Goal: Information Seeking & Learning: Learn about a topic

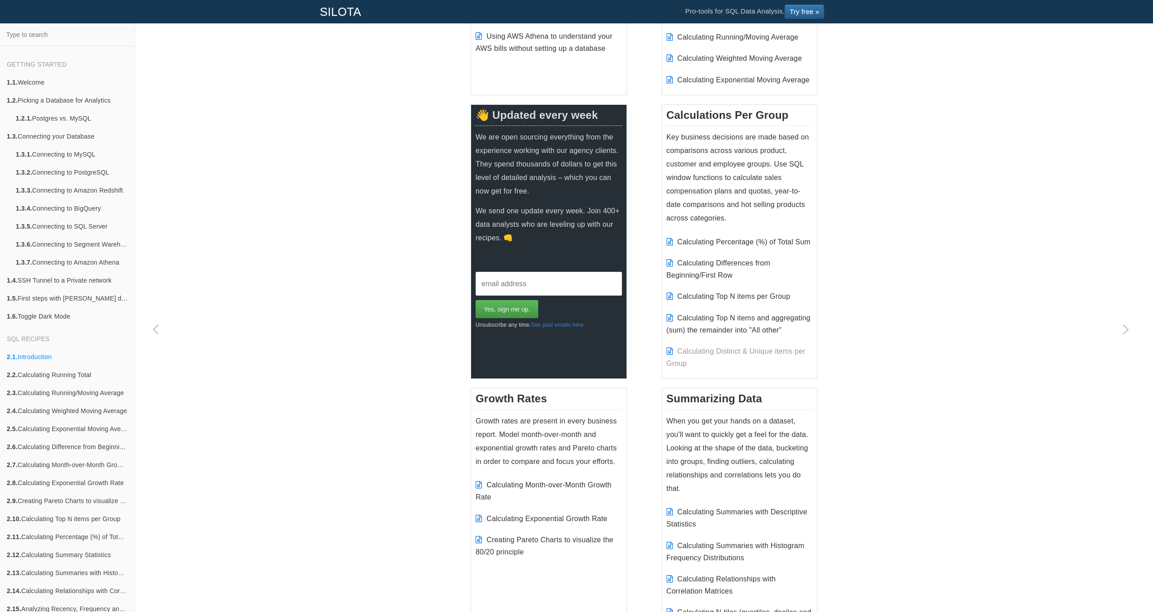
scroll to position [425, 0]
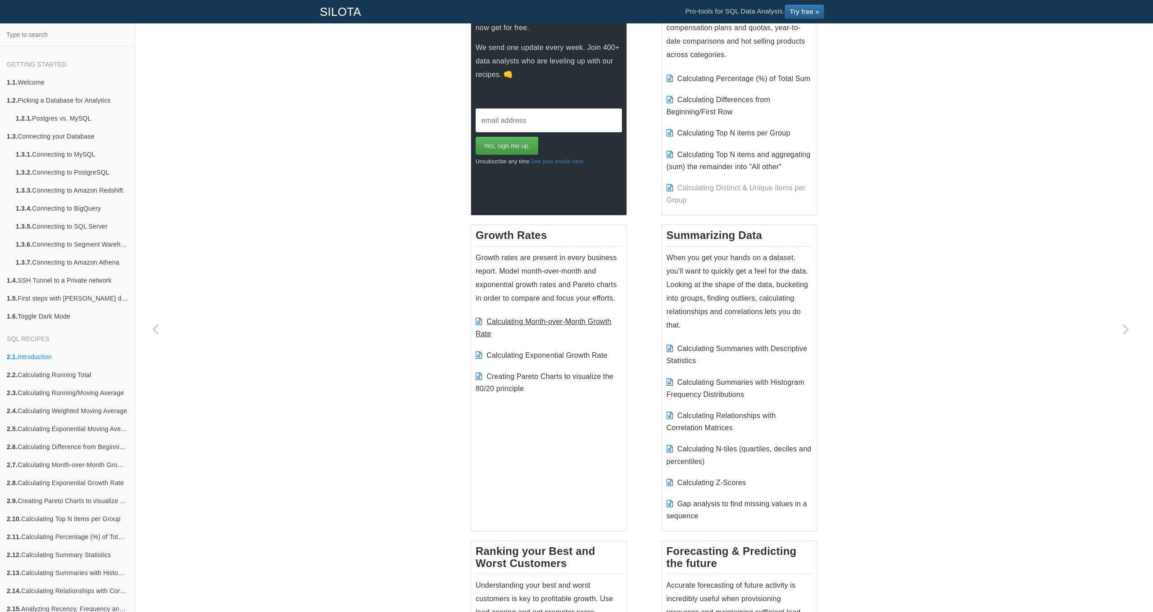
click at [508, 318] on link "Calculating Month-over-Month Growth Rate" at bounding box center [543, 328] width 136 height 20
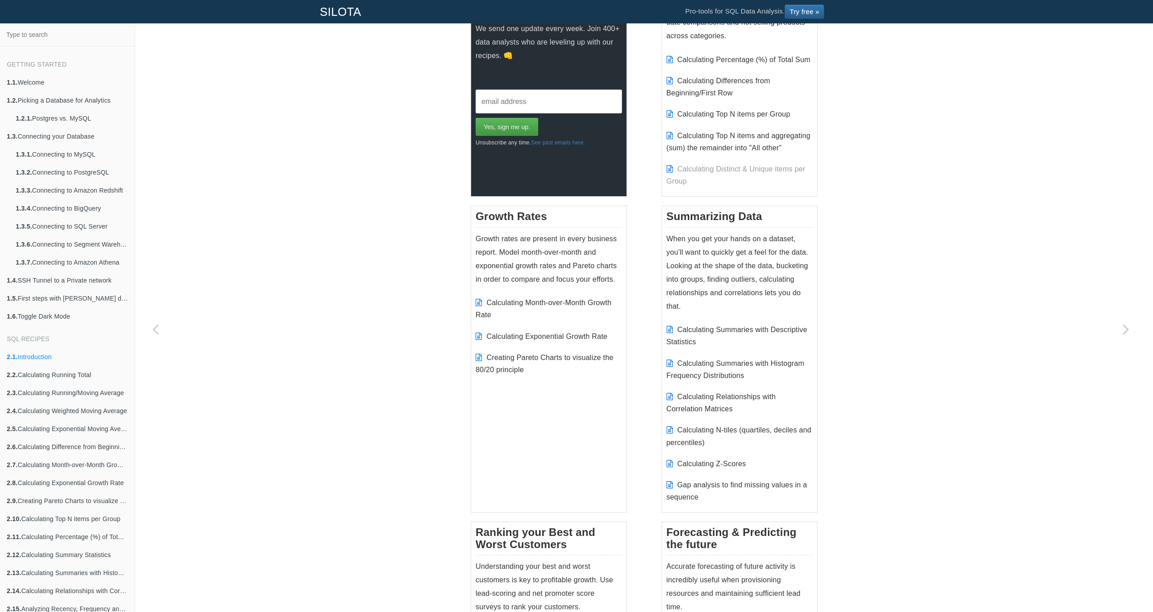
scroll to position [445, 0]
click at [723, 358] on link "Calculating Summaries with Histogram Frequency Distributions" at bounding box center [735, 368] width 138 height 20
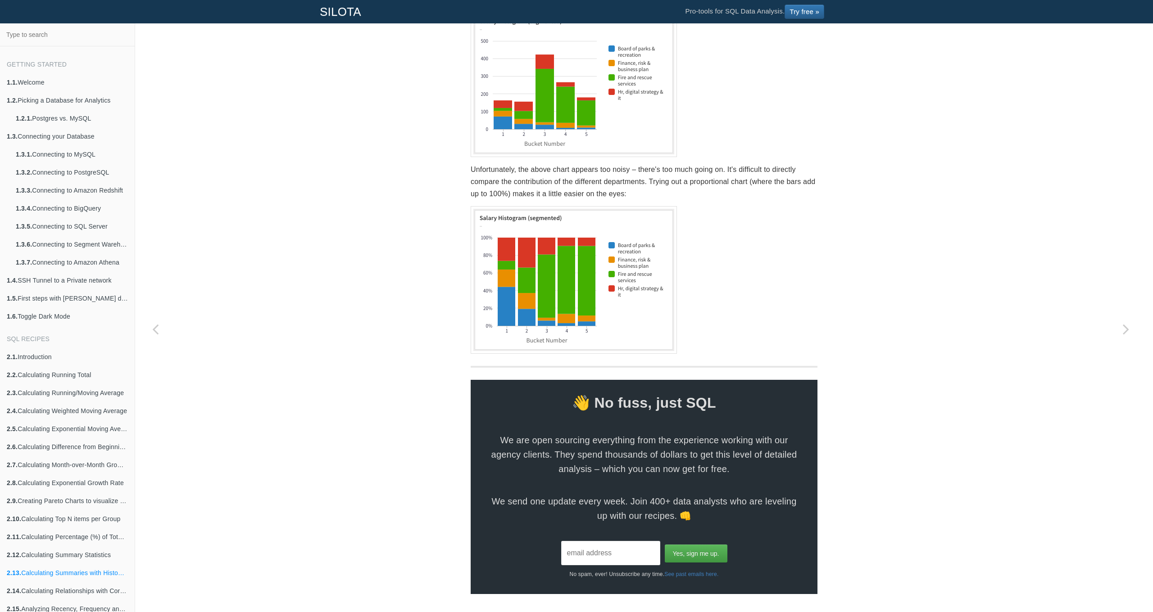
scroll to position [2453, 0]
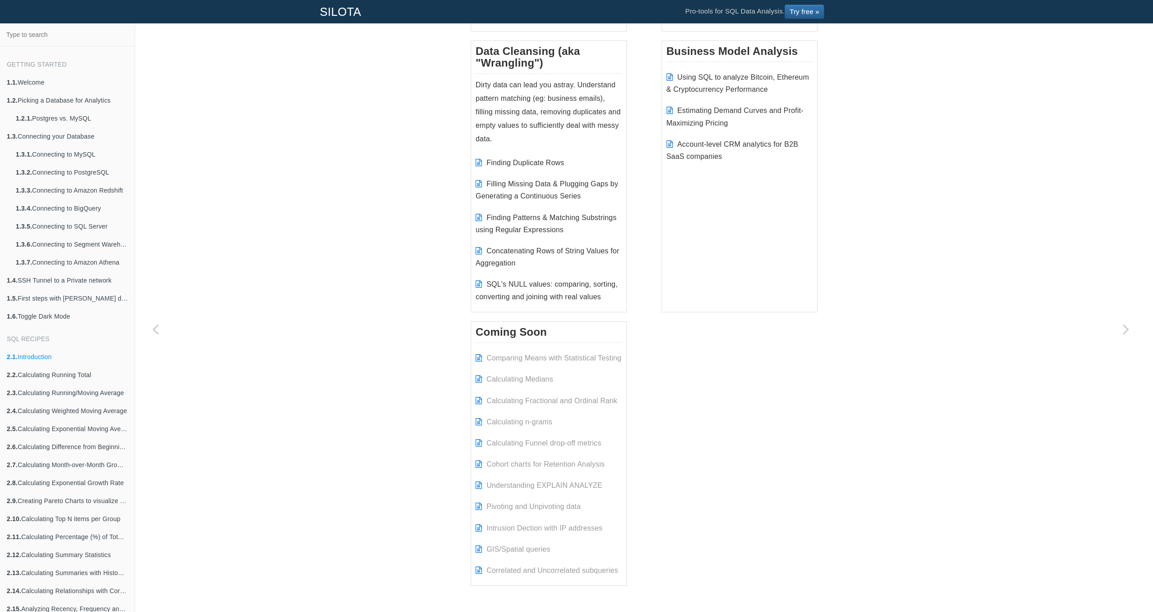
scroll to position [1412, 0]
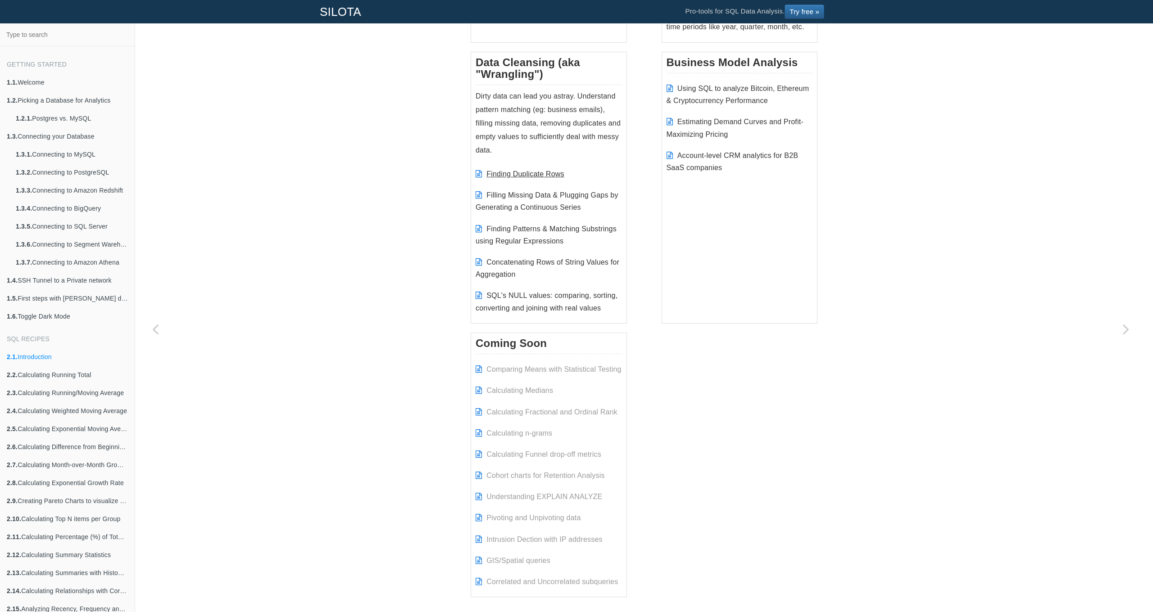
click at [522, 170] on link "Finding Duplicate Rows" at bounding box center [524, 174] width 77 height 8
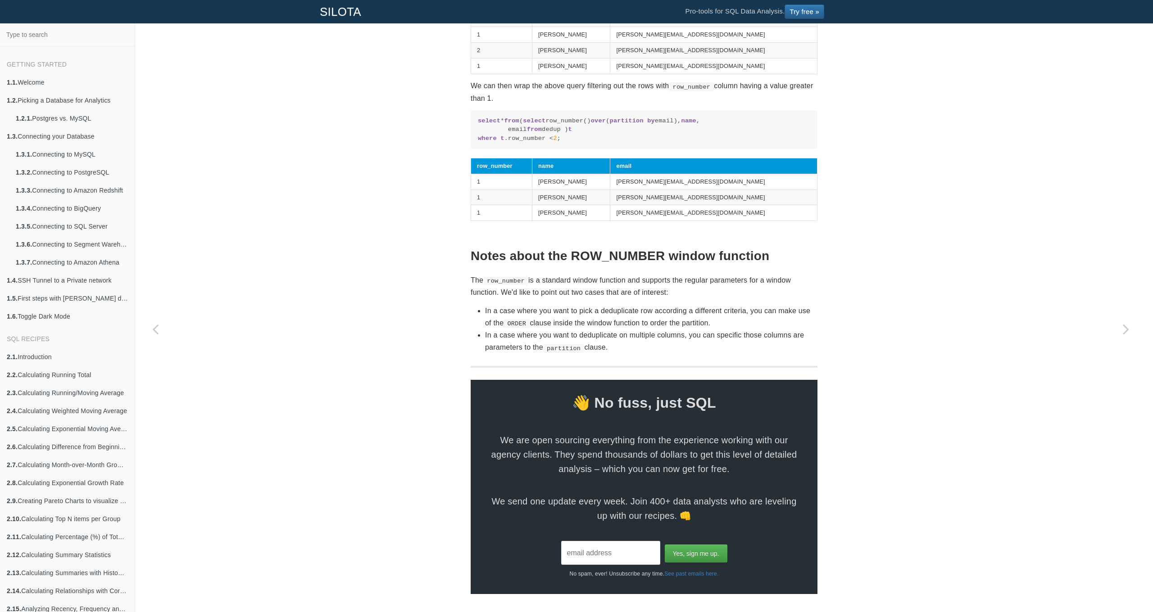
scroll to position [657, 0]
